Goal: Navigation & Orientation: Find specific page/section

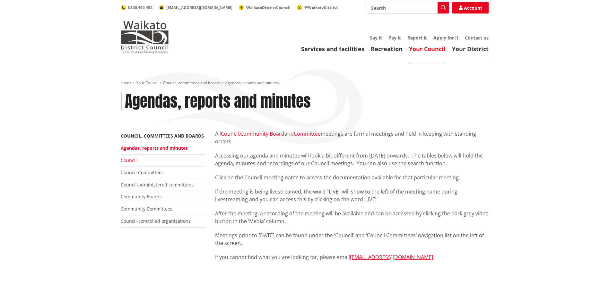
click at [132, 160] on link "Council" at bounding box center [129, 160] width 16 height 6
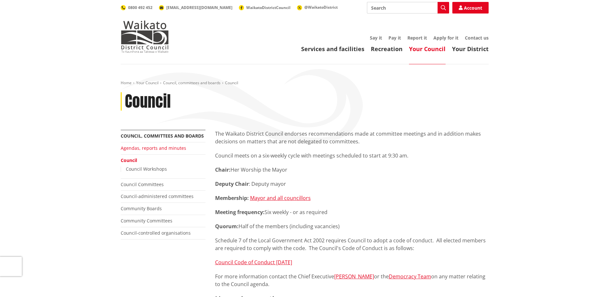
click at [141, 150] on link "Agendas, reports and minutes" at bounding box center [153, 148] width 65 height 6
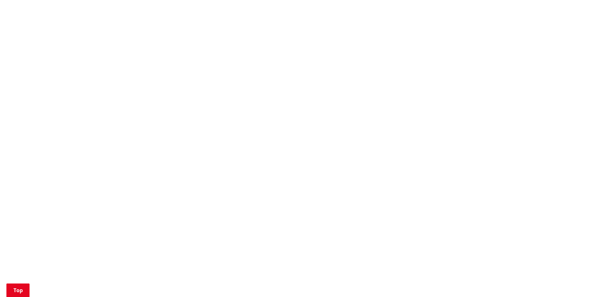
scroll to position [306, 0]
